Goal: Task Accomplishment & Management: Complete application form

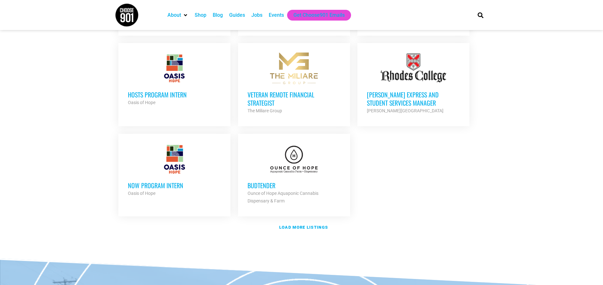
scroll to position [697, 0]
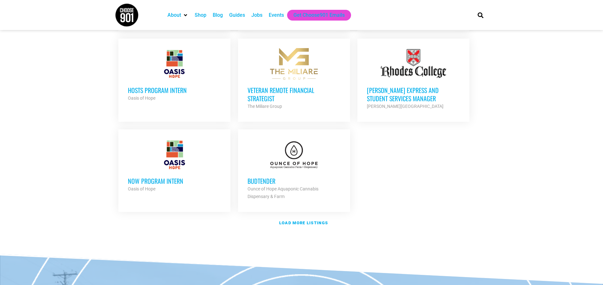
click at [190, 177] on h3 "NOW Program Intern" at bounding box center [174, 181] width 93 height 8
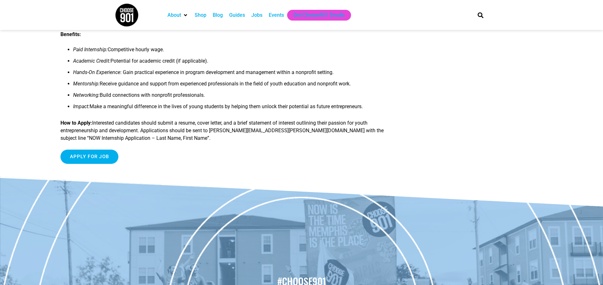
scroll to position [487, 0]
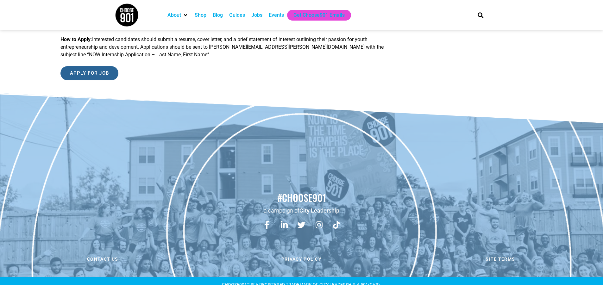
click at [104, 67] on input "Apply for job" at bounding box center [89, 73] width 58 height 14
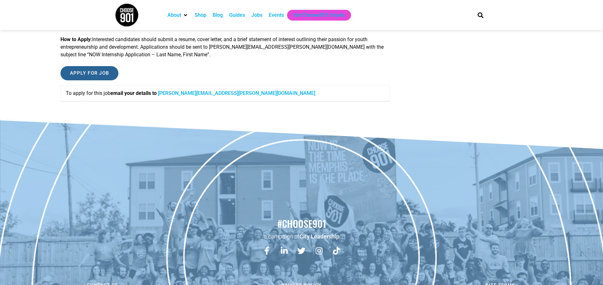
click at [107, 67] on input "Apply for job" at bounding box center [89, 73] width 58 height 14
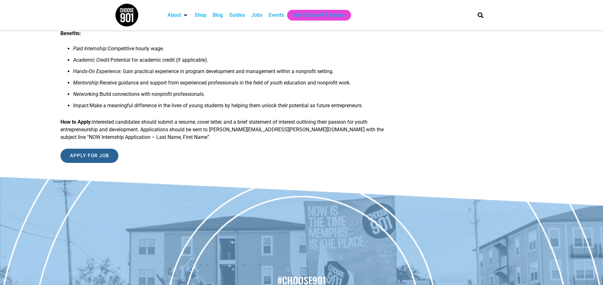
scroll to position [392, 0]
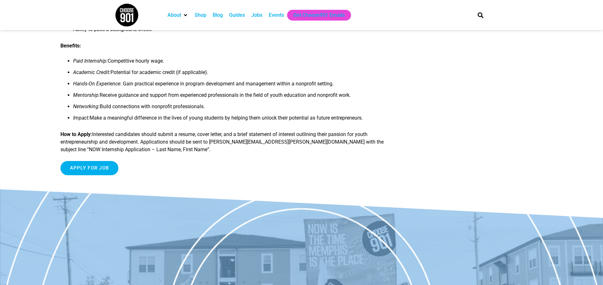
click at [200, 15] on div "Shop" at bounding box center [201, 15] width 12 height 8
